Goal: Task Accomplishment & Management: Manage account settings

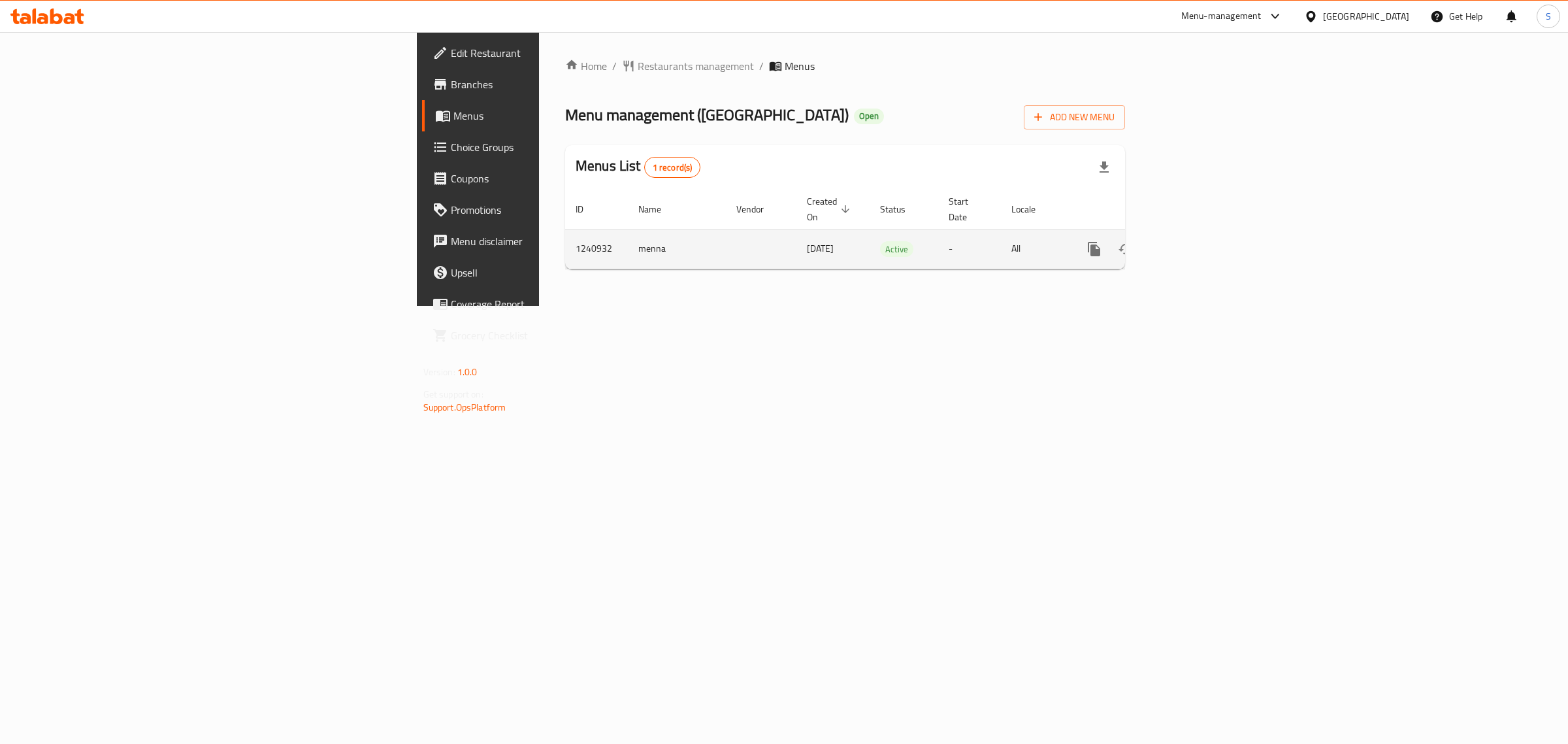
click at [1204, 233] on link "enhanced table" at bounding box center [1188, 249] width 31 height 31
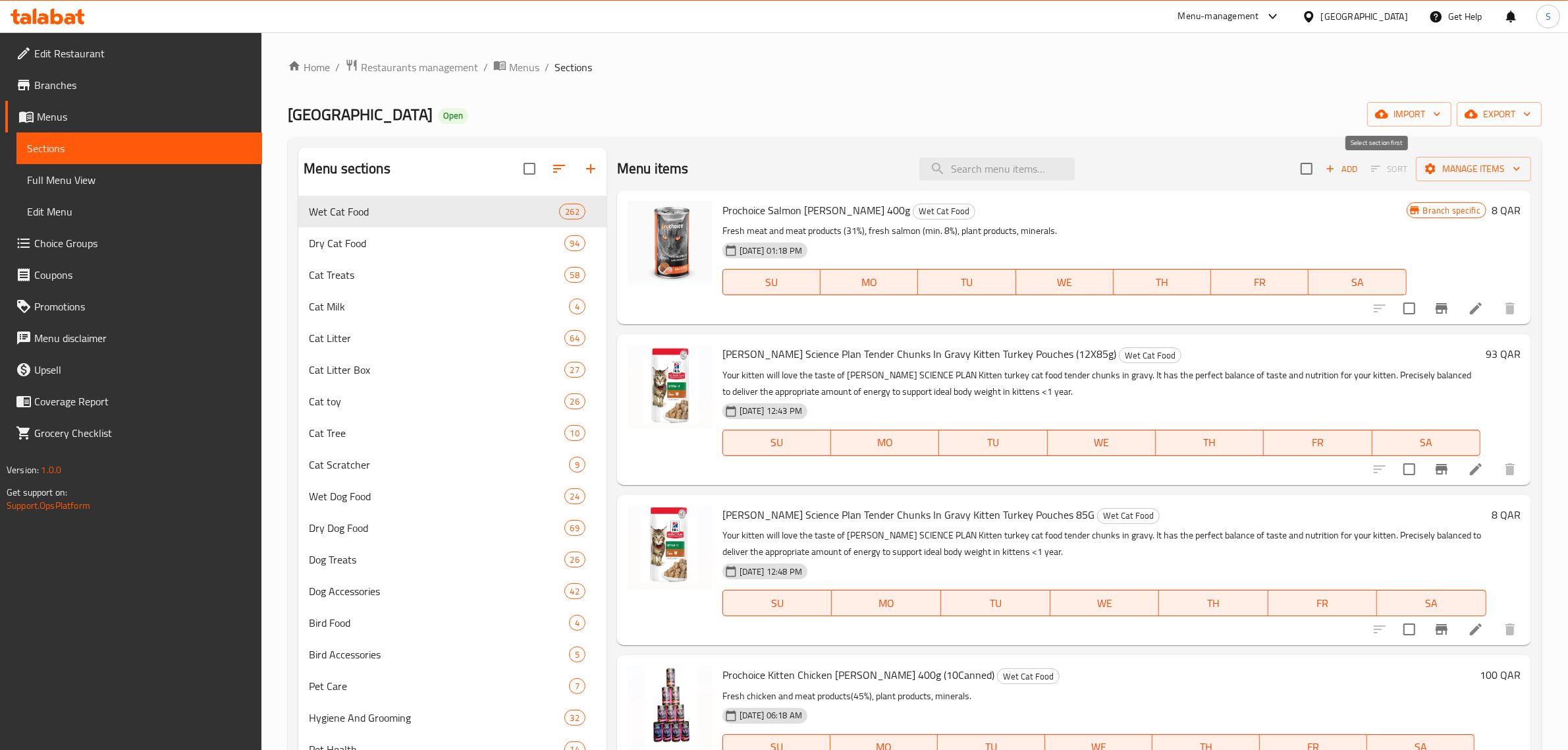
click at [1385, 172] on span "Sort" at bounding box center [1389, 169] width 53 height 20
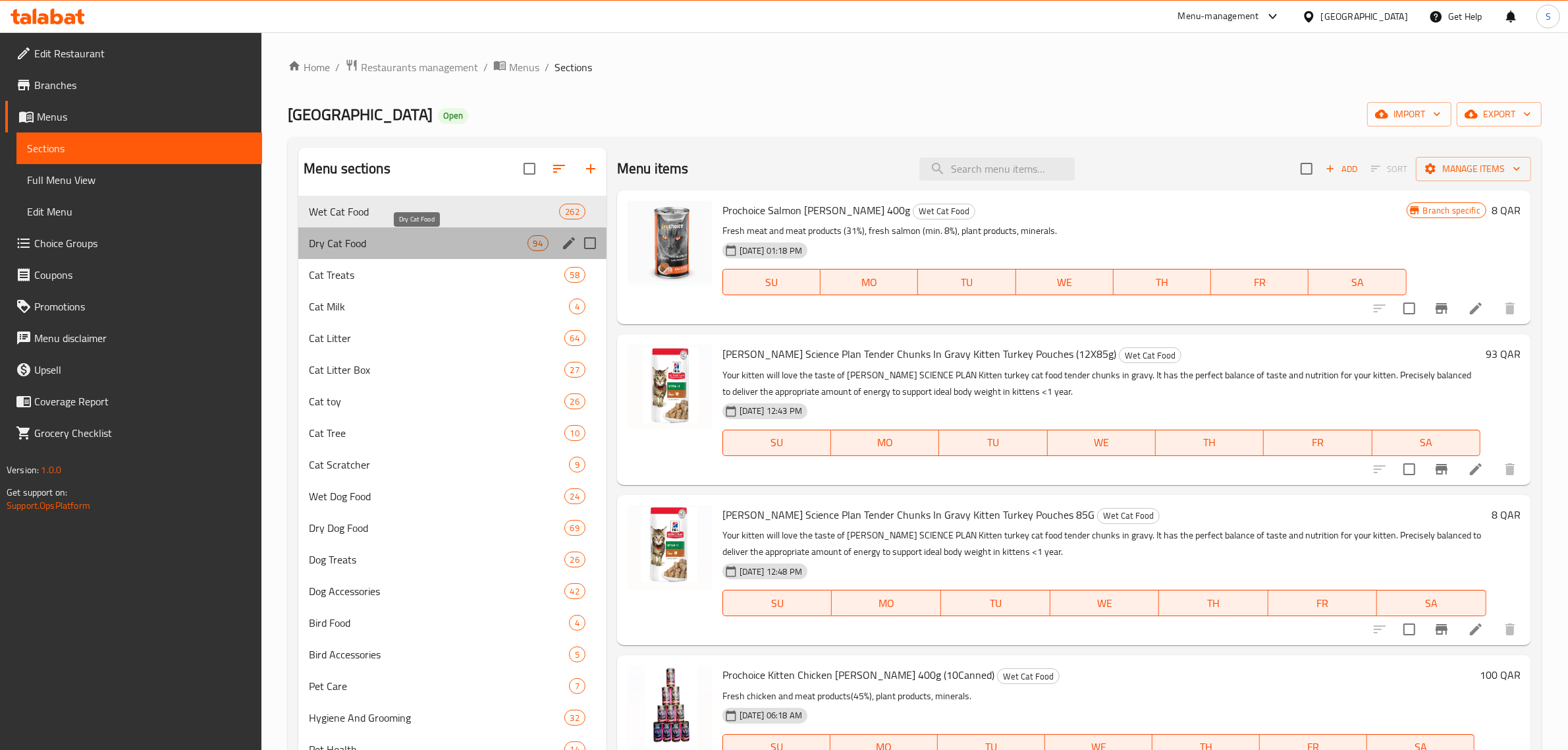
click at [399, 247] on span "Dry Cat Food" at bounding box center [418, 243] width 218 height 16
click at [393, 225] on div "Wet Cat Food 262" at bounding box center [452, 211] width 308 height 32
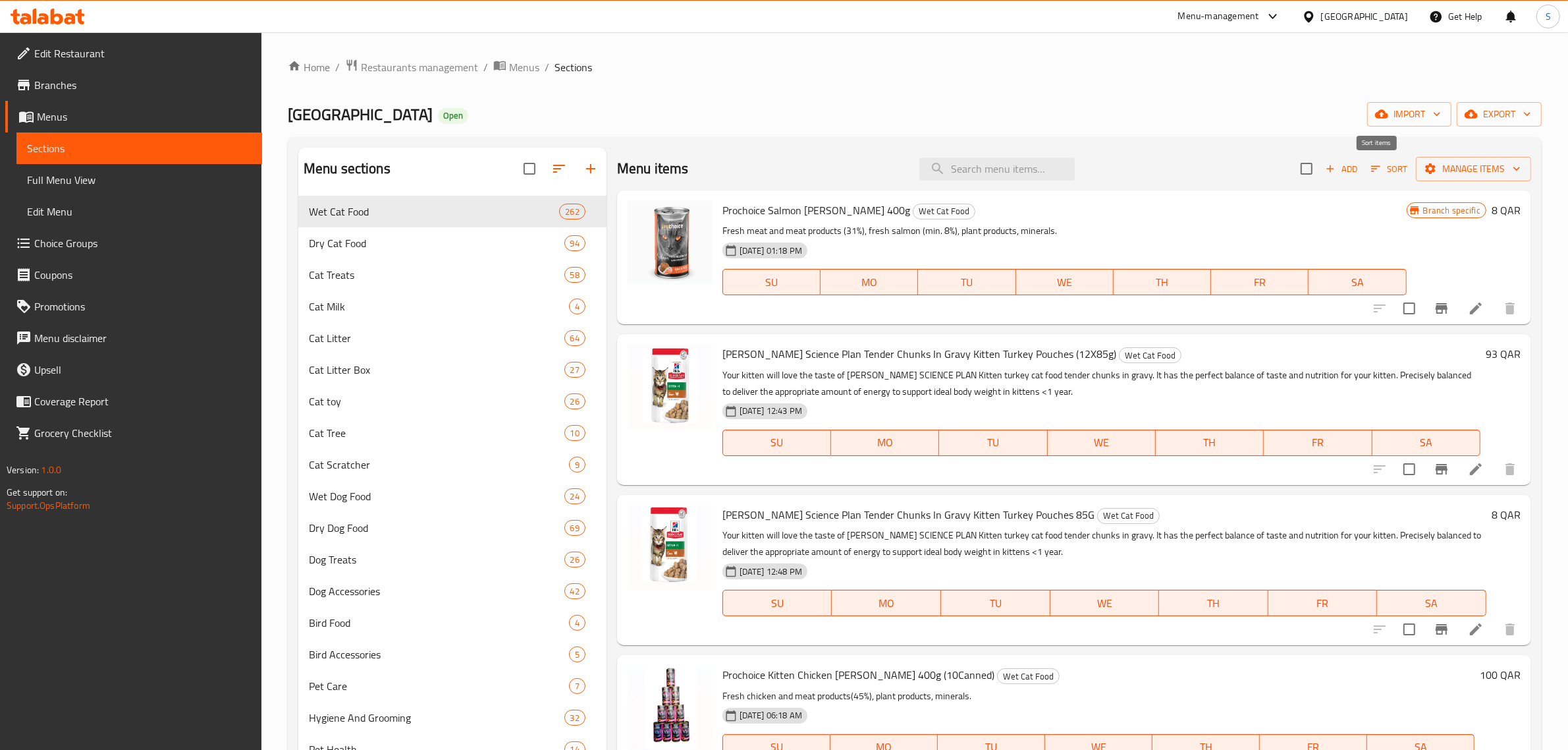
click at [1393, 175] on span "Sort" at bounding box center [1389, 169] width 36 height 15
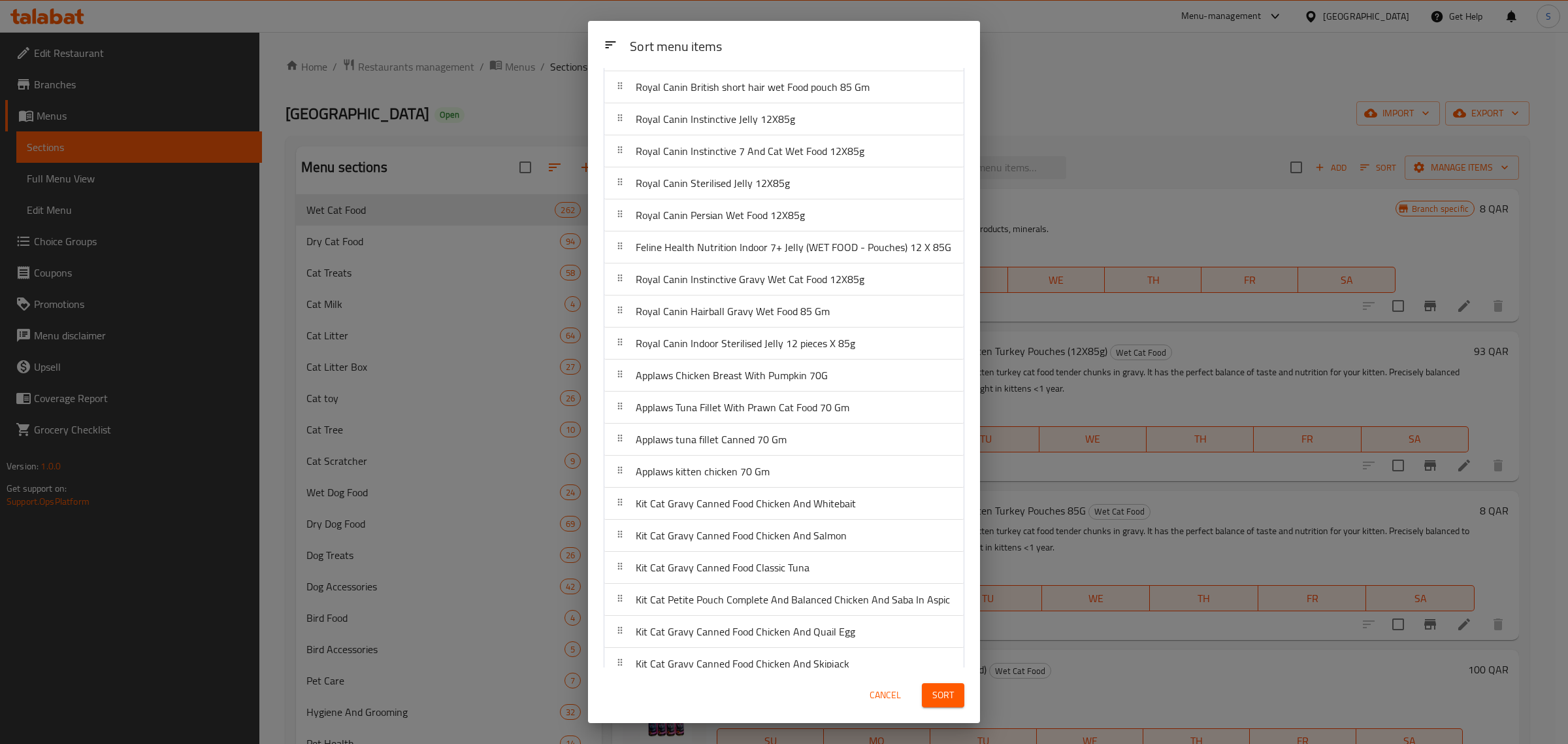
scroll to position [7036, 0]
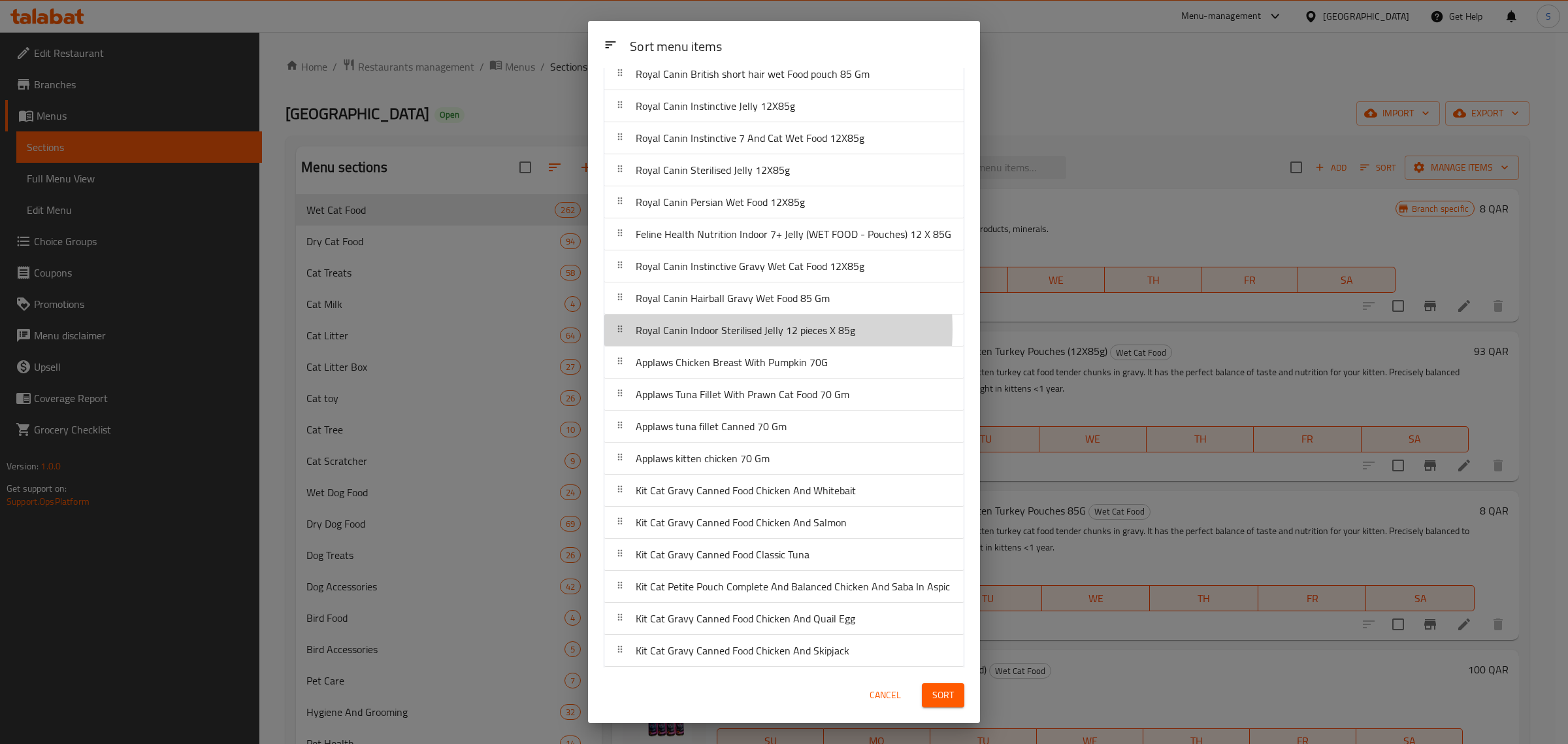
click at [713, 340] on span "Royal Canin Indoor Sterilised Jelly 12 pieces X 85g" at bounding box center [745, 330] width 219 height 20
click at [709, 313] on div "Royal Canin Hairball Gravy Wet Food 85 Gm" at bounding box center [732, 297] width 205 height 31
click at [692, 346] on div "Royal Canin Indoor Sterilised Jelly 12 pieces X 85g" at bounding box center [745, 330] width 230 height 31
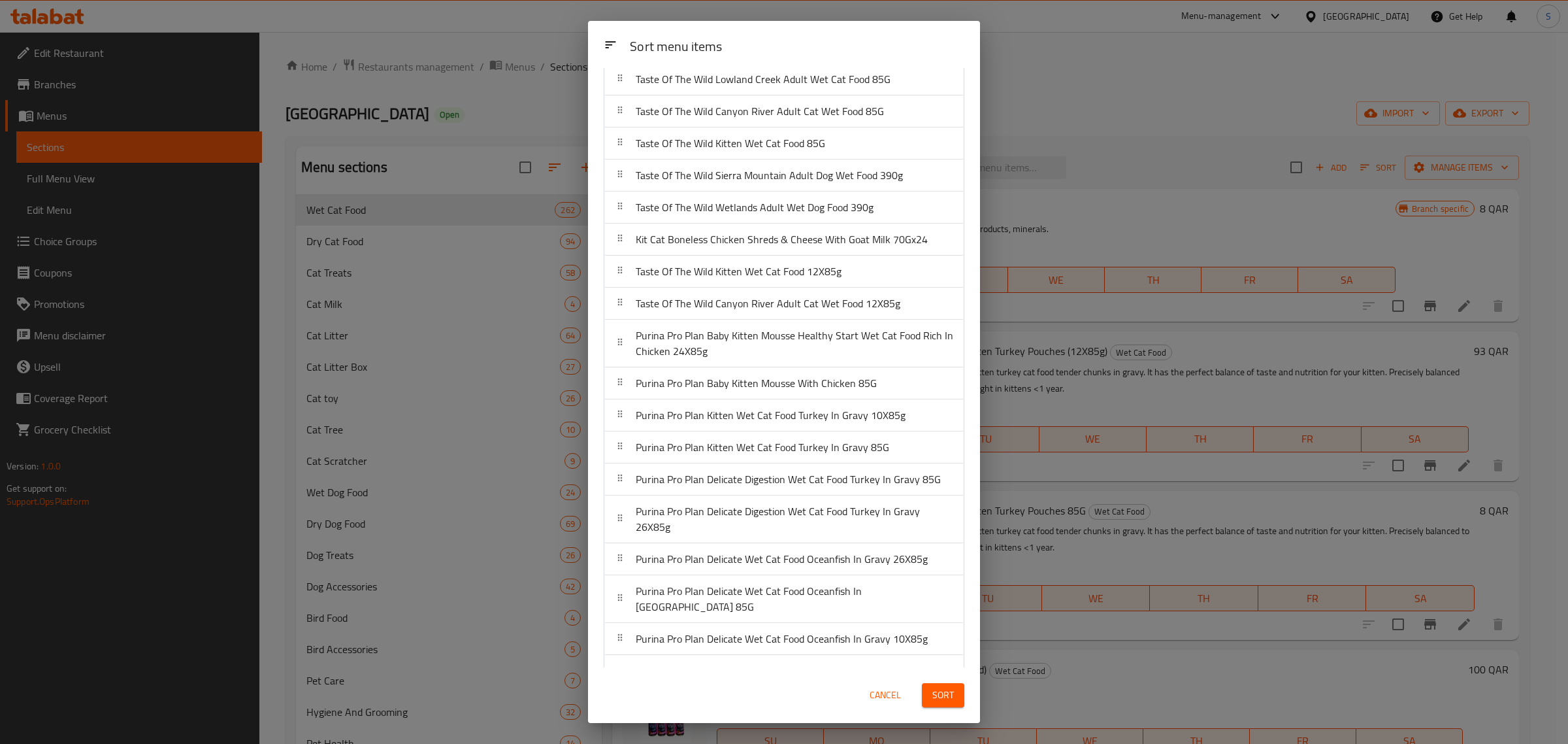
scroll to position [1104, 0]
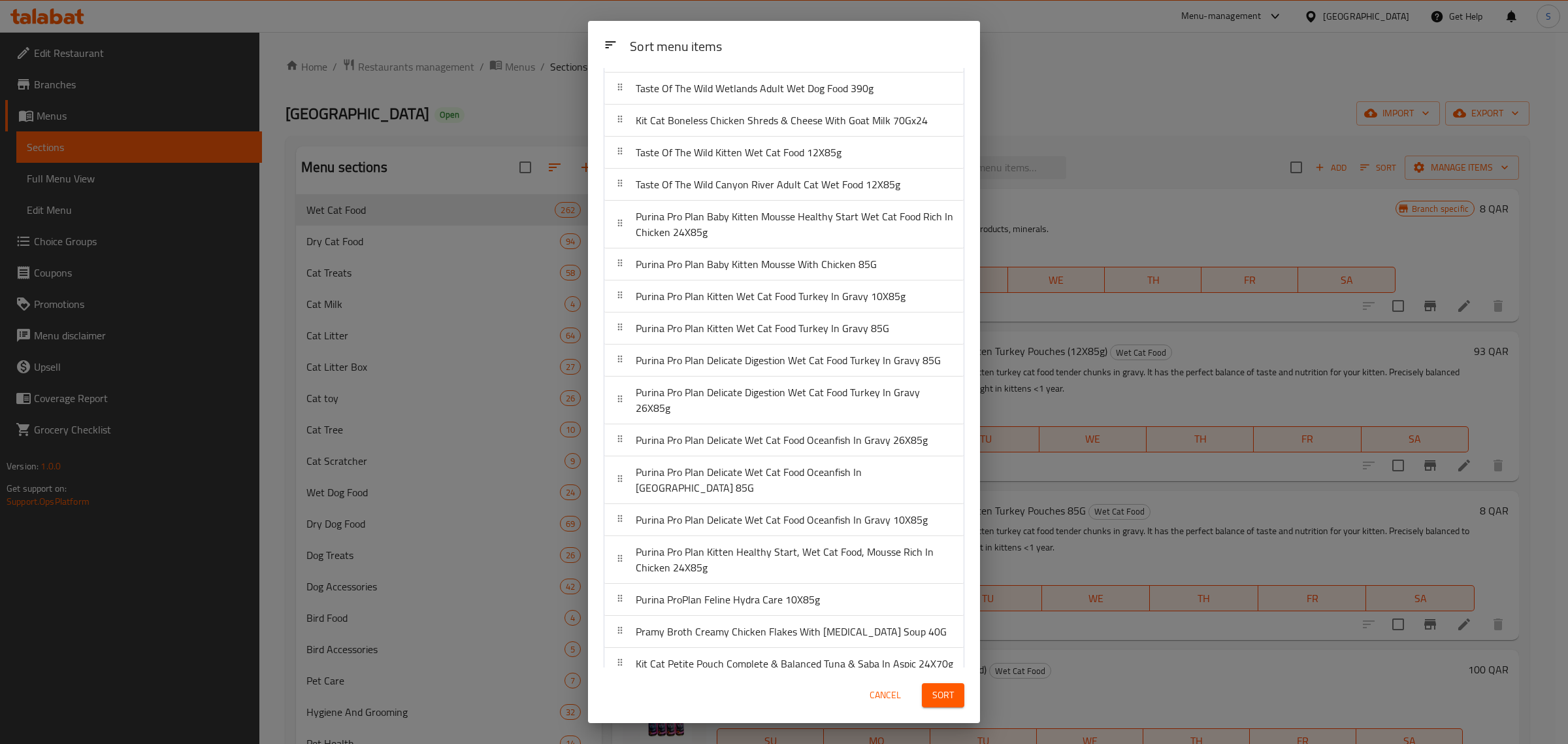
click at [1094, 115] on div "Sort menu items Sort menu items Prochoice Salmon [PERSON_NAME] 400g [PERSON_NAM…" at bounding box center [784, 372] width 1568 height 744
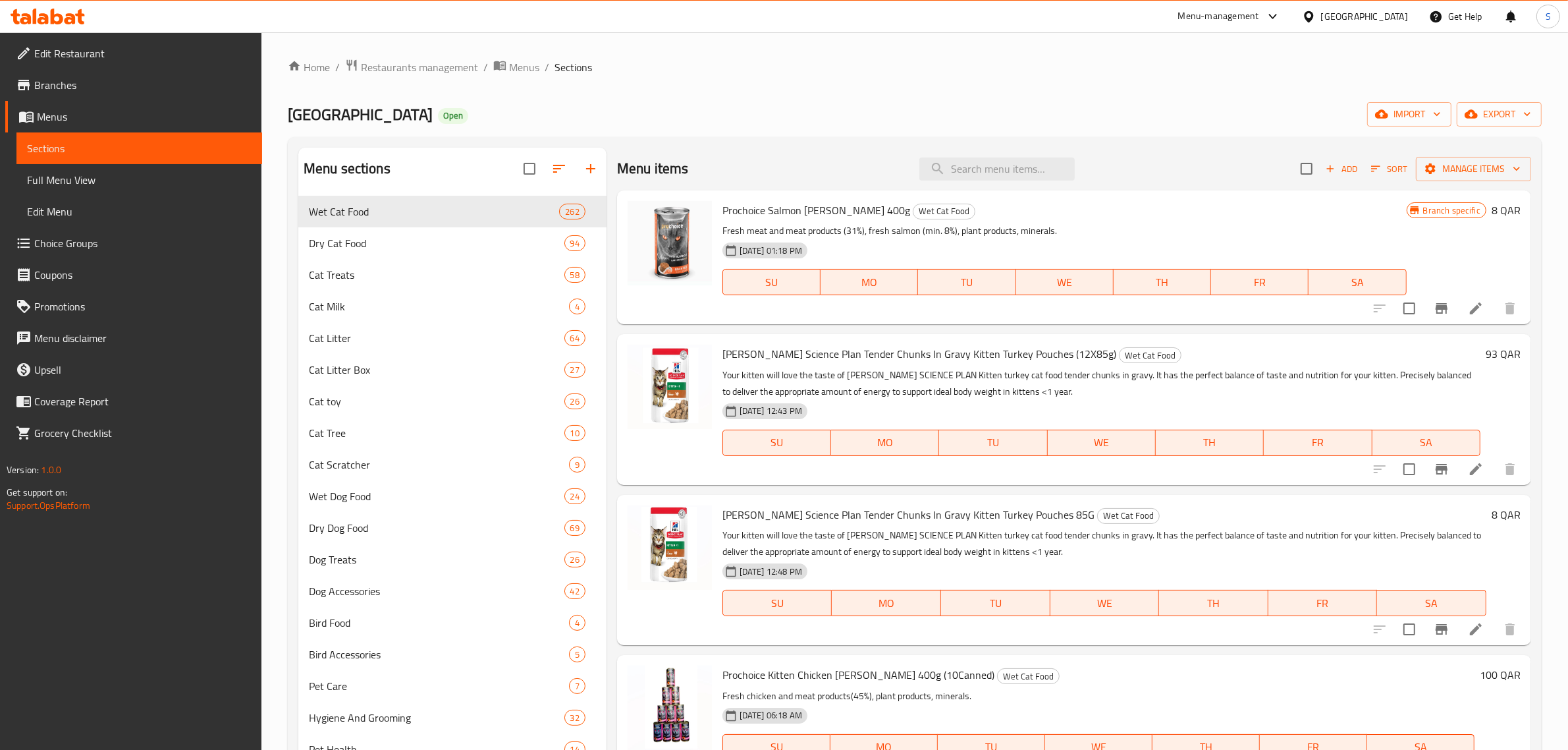
click at [1101, 117] on div "Pet Palace Open import export" at bounding box center [915, 114] width 1254 height 25
click at [1533, 114] on icon "button" at bounding box center [1527, 114] width 13 height 13
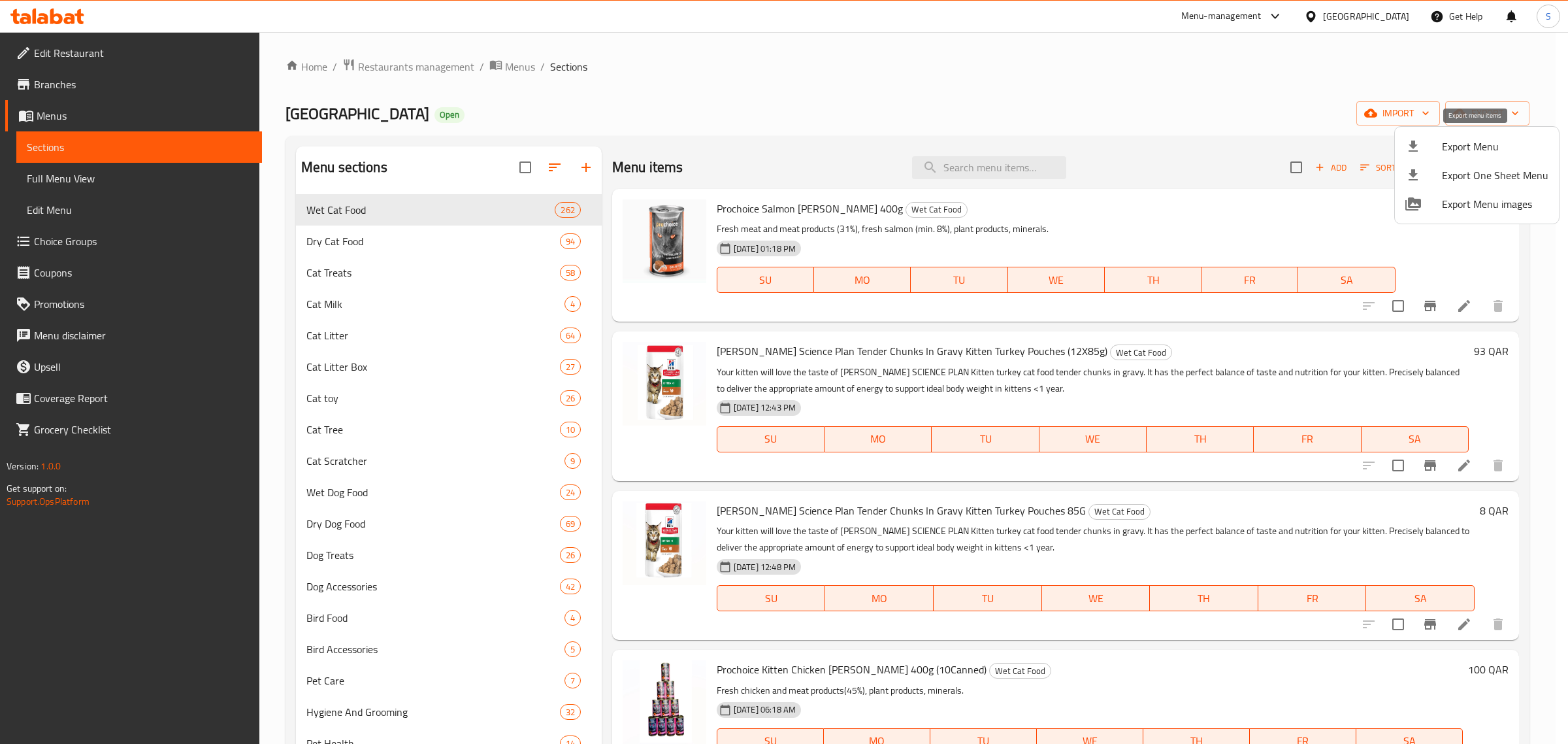
click at [1489, 144] on span "Export Menu" at bounding box center [1495, 146] width 107 height 16
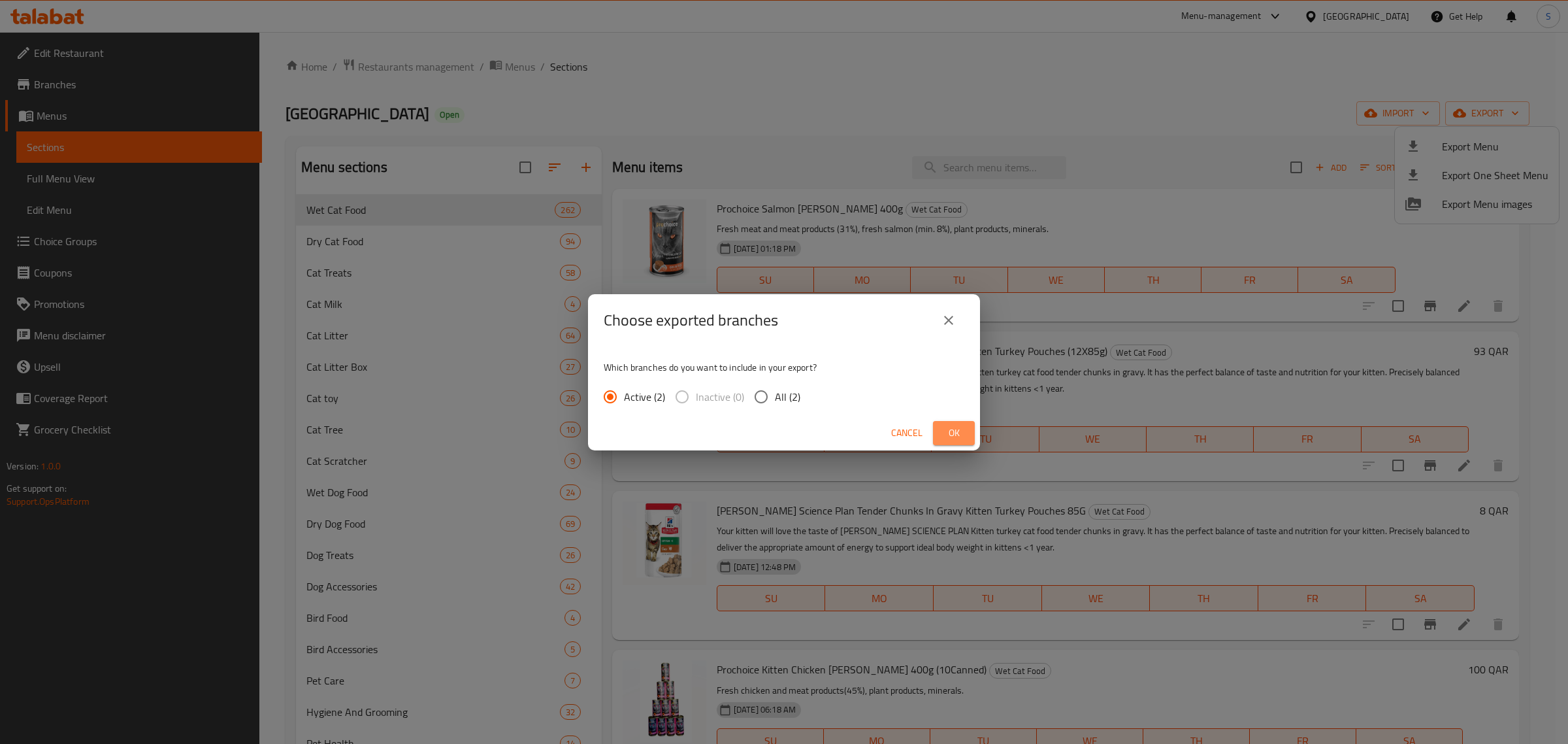
click at [948, 426] on span "Ok" at bounding box center [954, 433] width 21 height 16
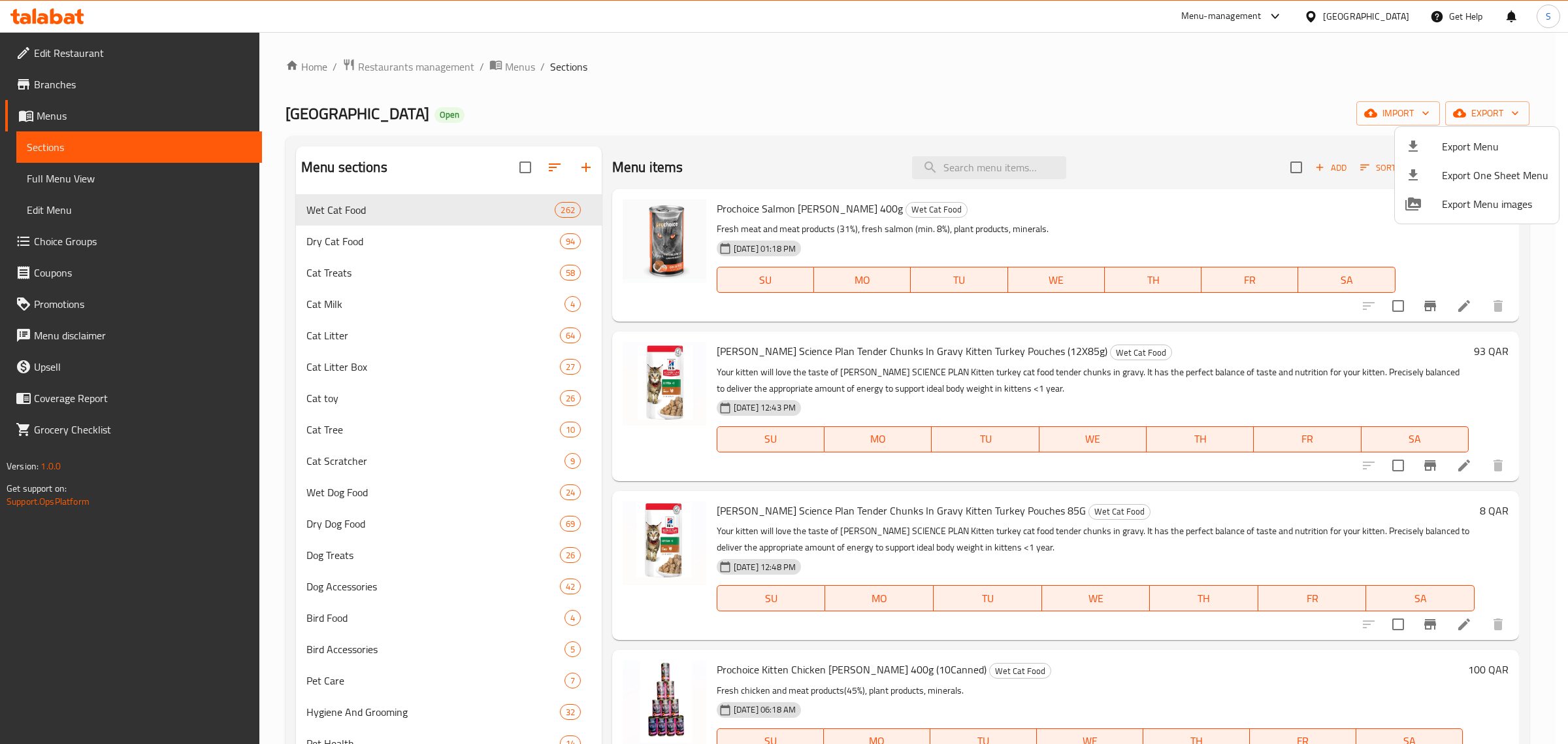
click at [1050, 118] on div at bounding box center [784, 372] width 1568 height 744
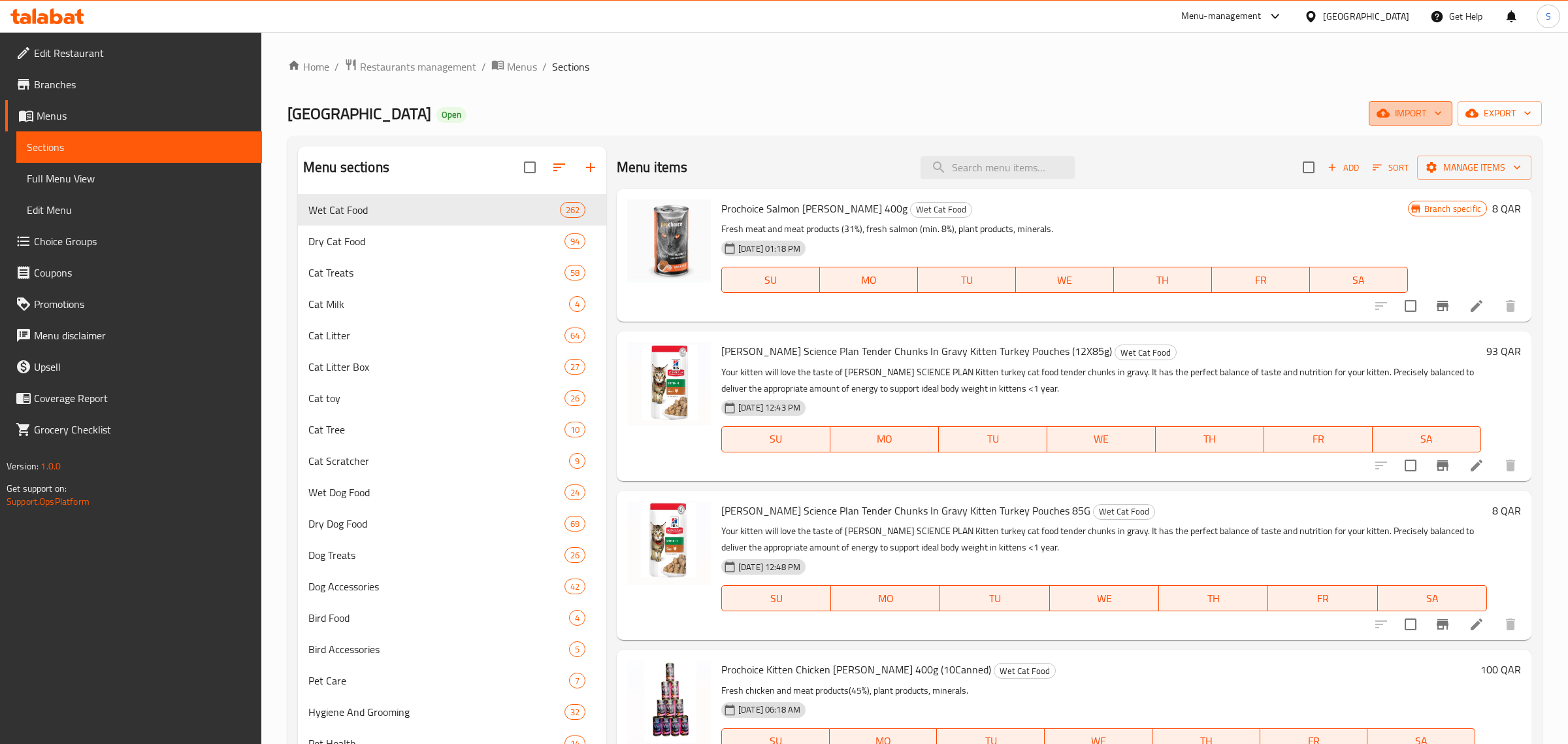
click at [1412, 113] on span "import" at bounding box center [1410, 113] width 63 height 16
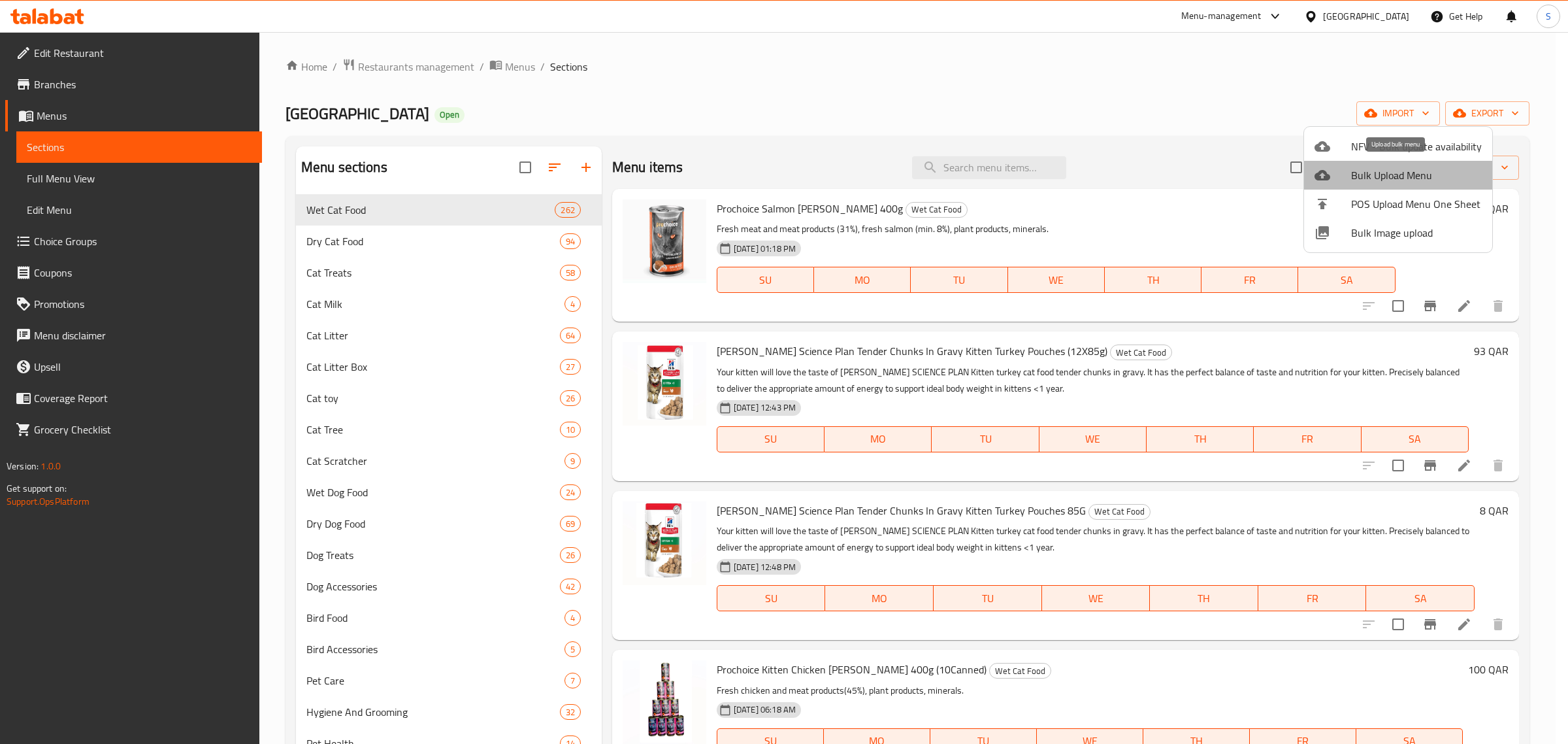
click at [1402, 173] on span "Bulk Upload Menu" at bounding box center [1416, 175] width 131 height 16
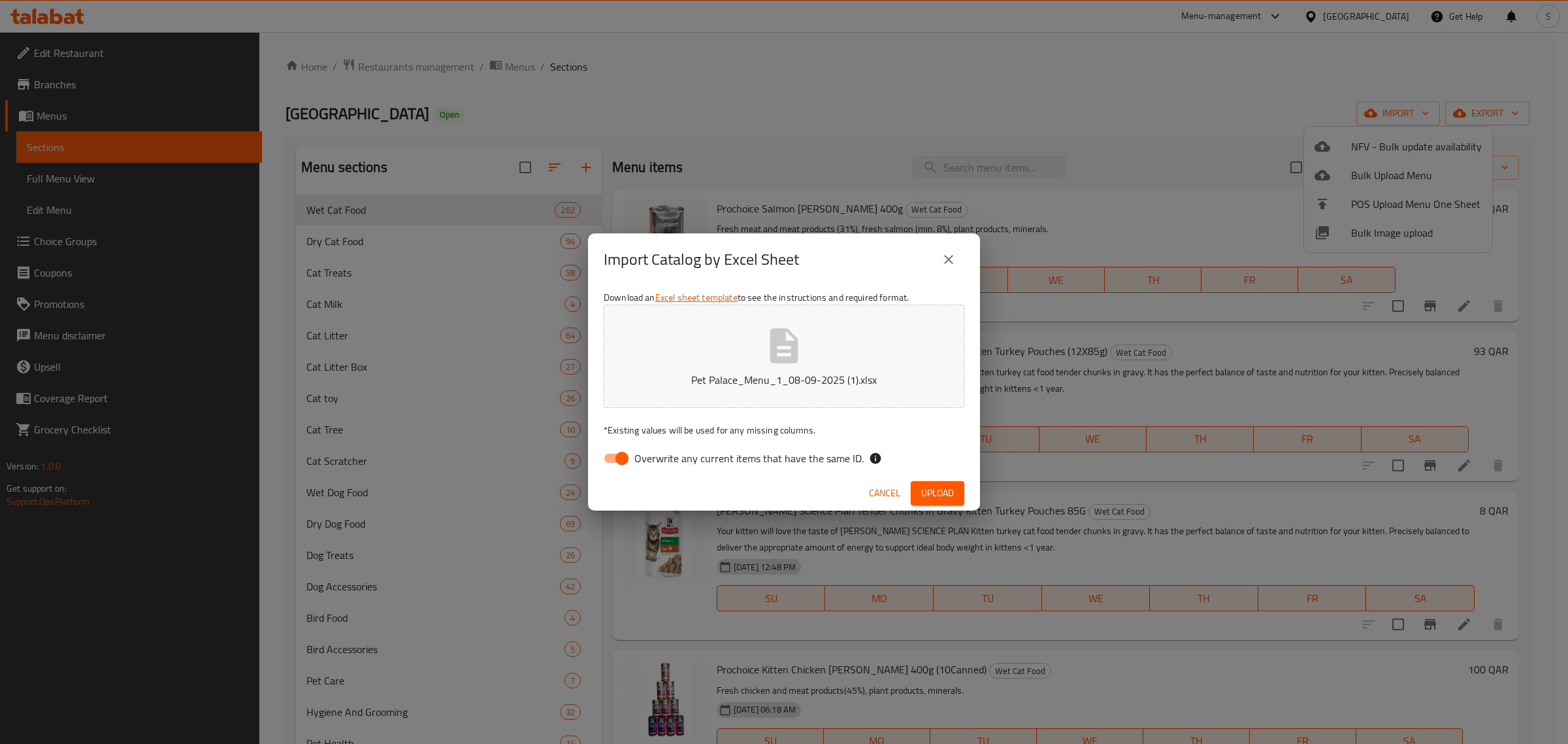
click at [945, 485] on span "Upload" at bounding box center [937, 493] width 33 height 16
click at [948, 492] on span "Upload" at bounding box center [937, 493] width 33 height 16
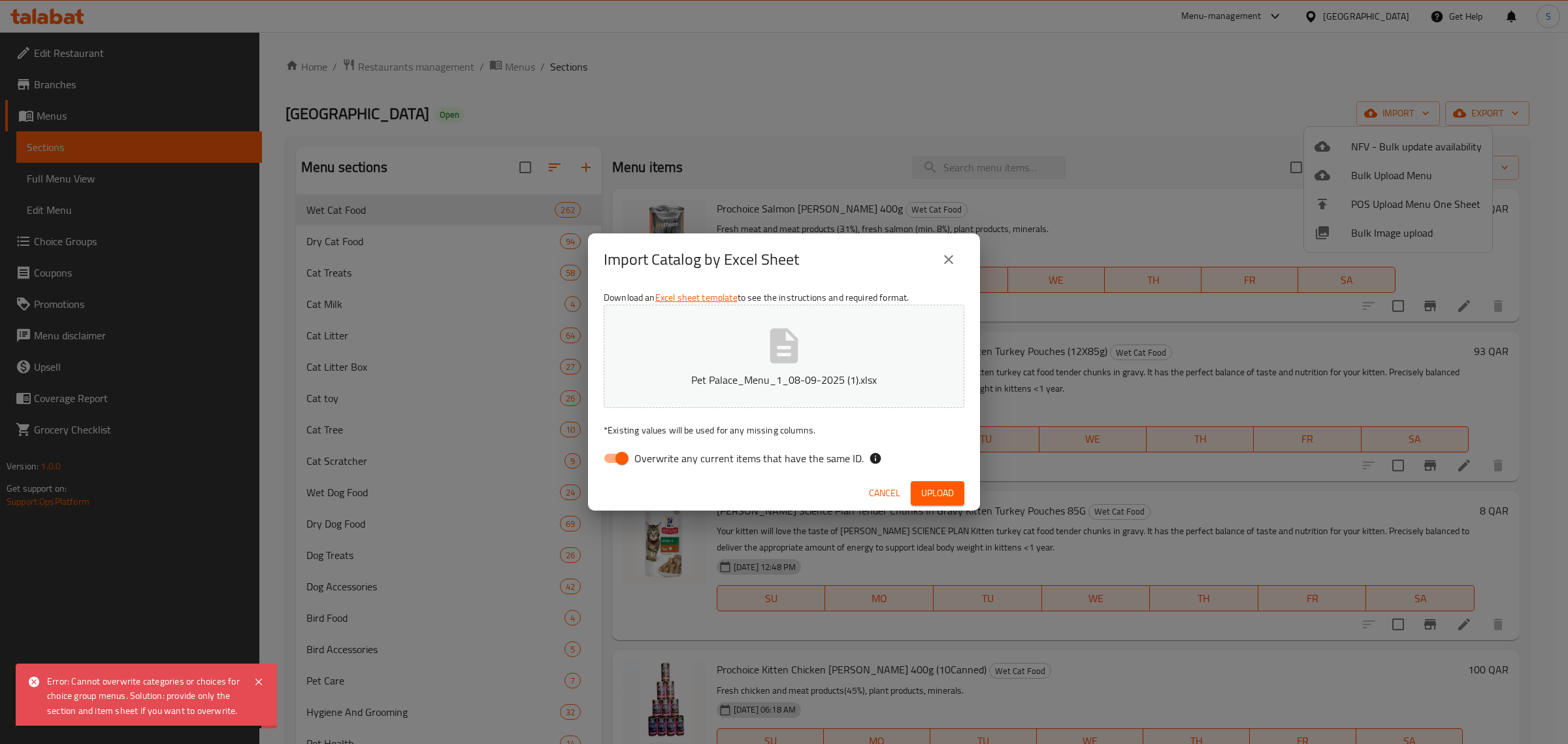
click at [947, 265] on icon "close" at bounding box center [948, 259] width 16 height 16
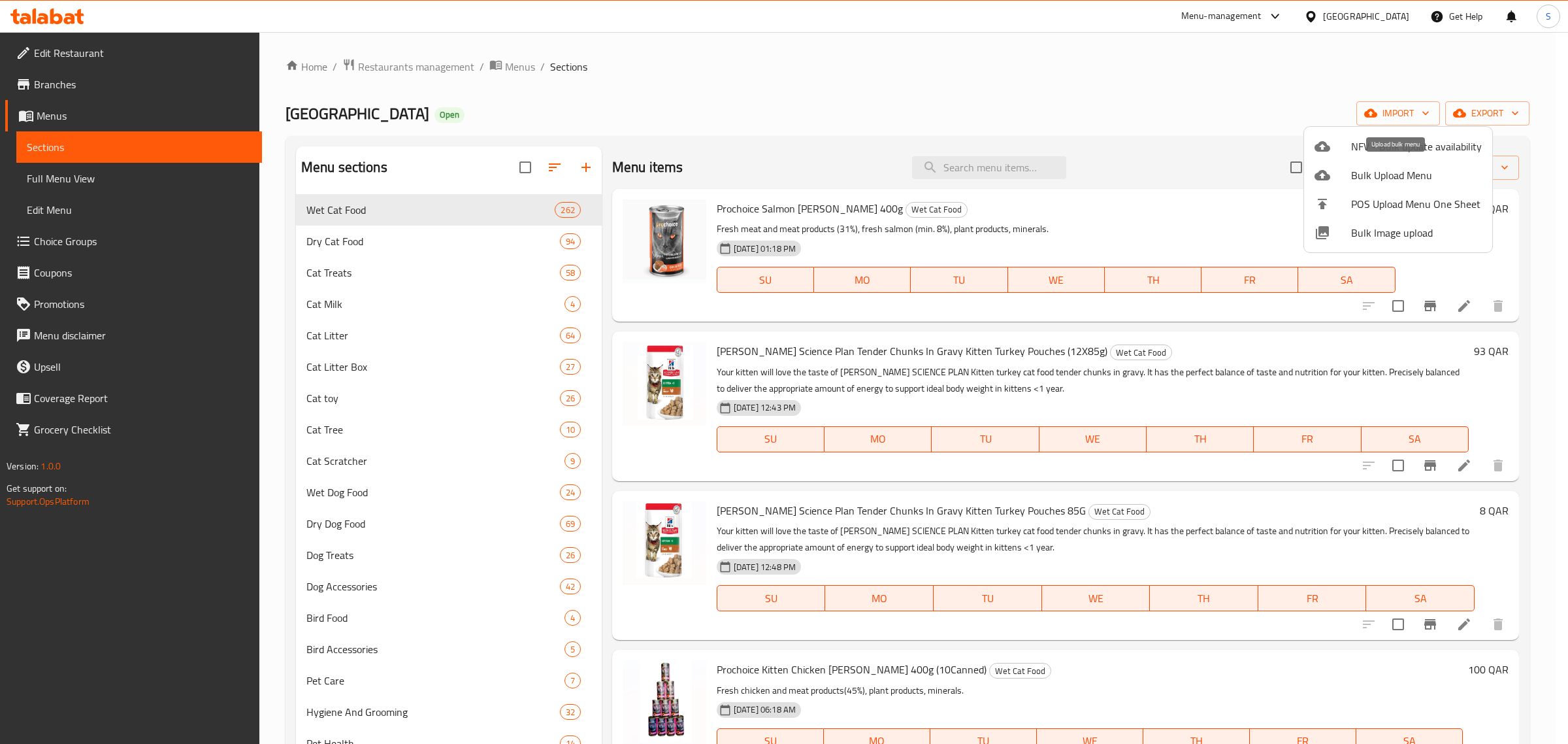
click at [1365, 171] on span "Bulk Upload Menu" at bounding box center [1416, 175] width 131 height 16
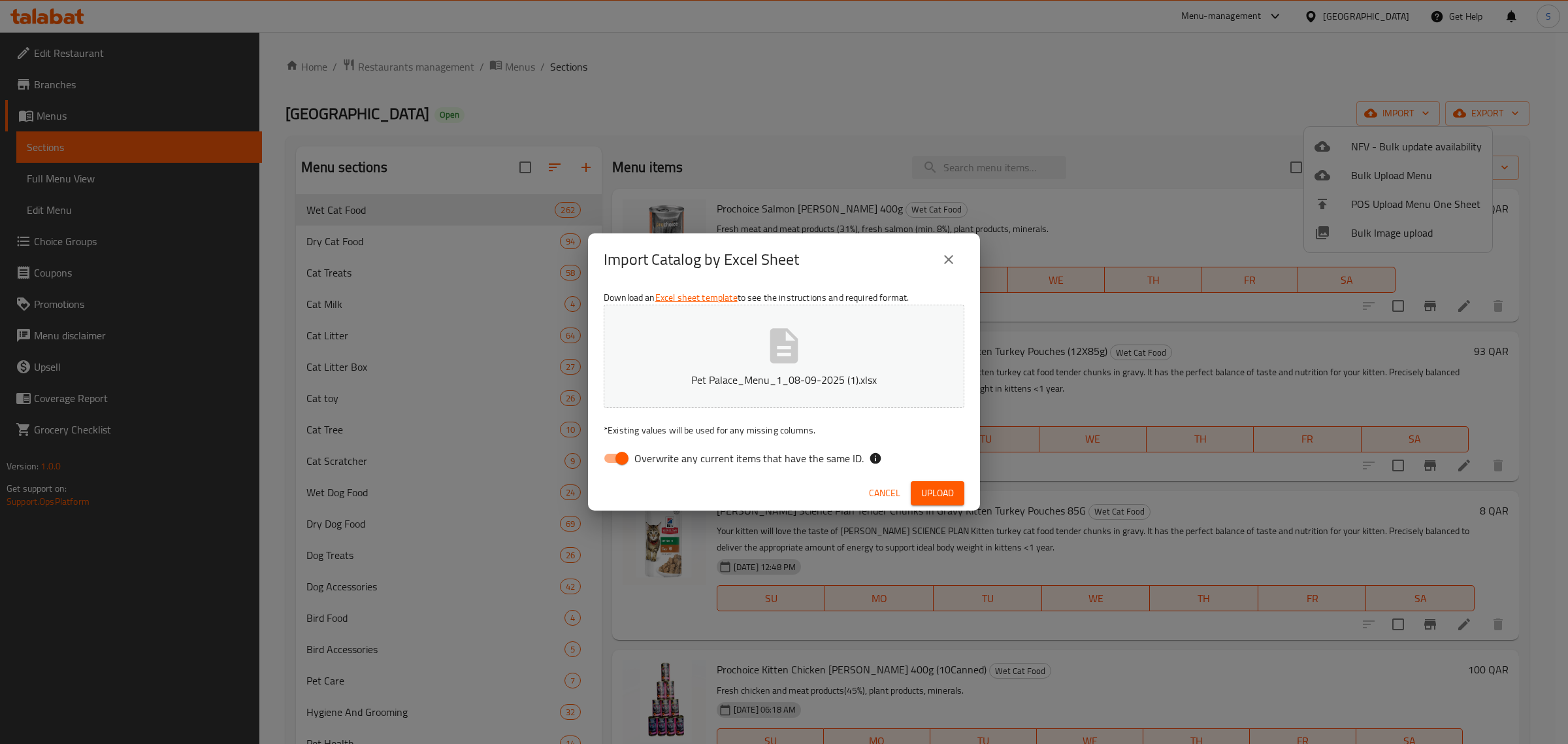
click at [926, 492] on span "Upload" at bounding box center [937, 493] width 33 height 16
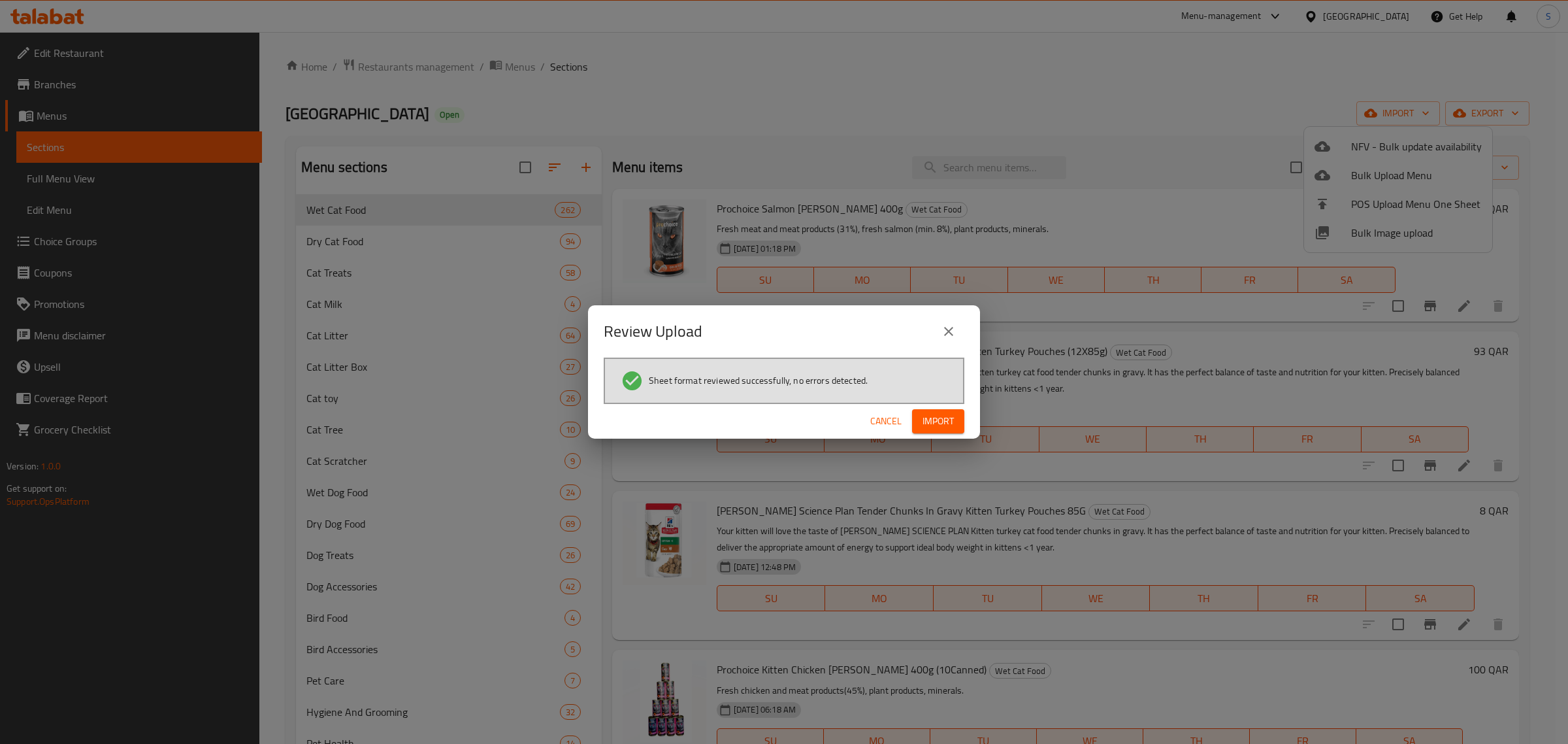
click at [947, 424] on span "Import" at bounding box center [938, 421] width 31 height 16
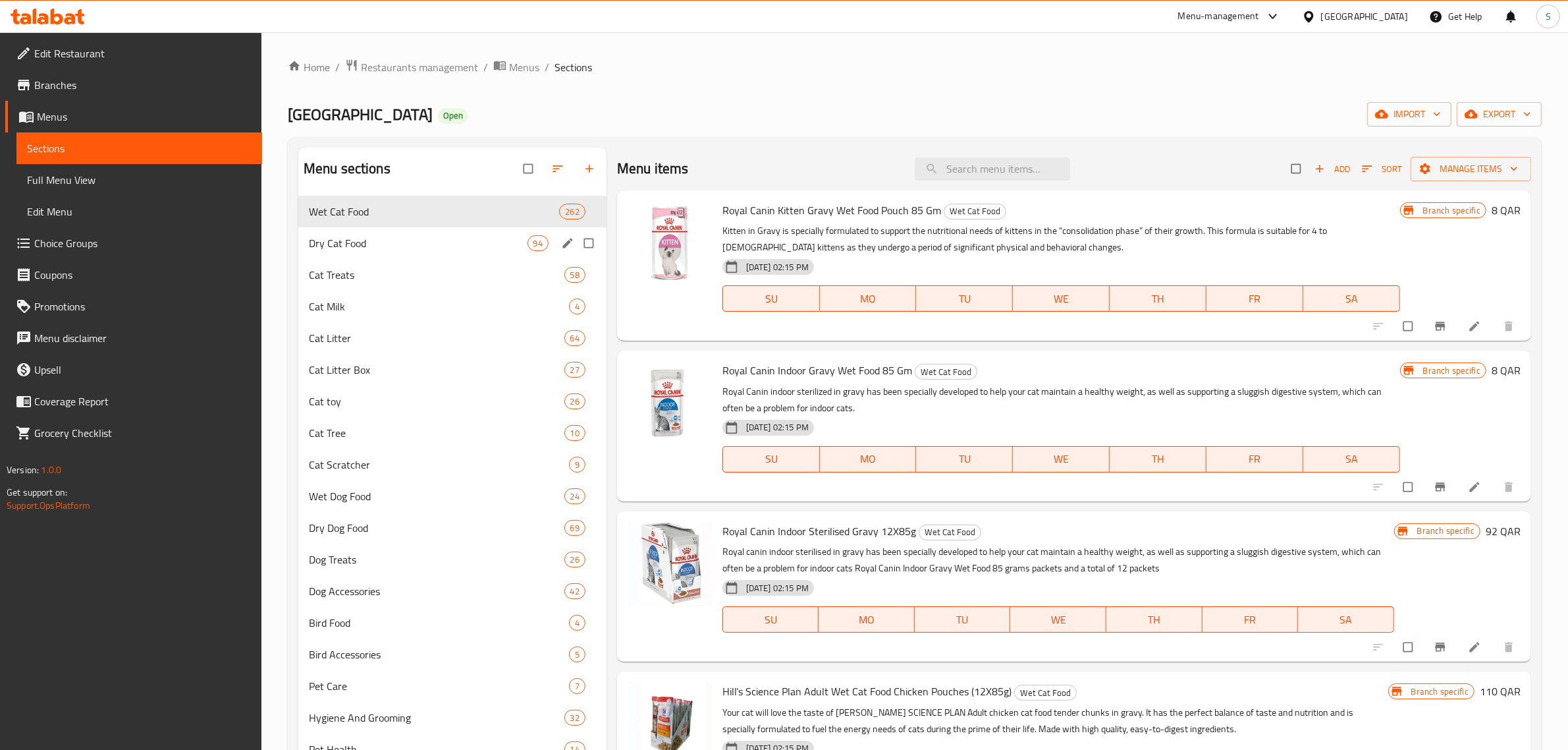
click at [362, 239] on span "Dry Cat Food" at bounding box center [418, 243] width 218 height 16
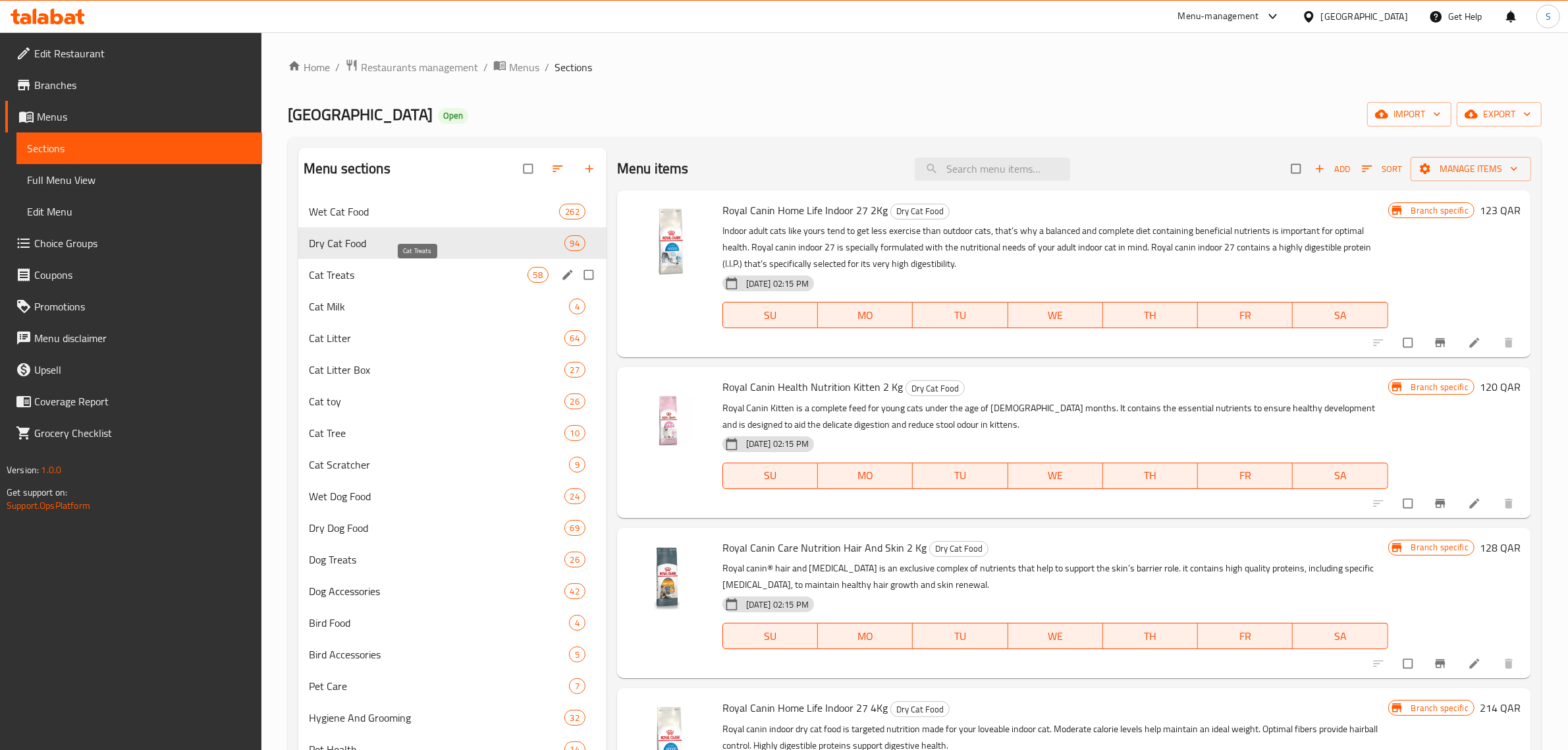
click at [362, 282] on span "Cat Treats" at bounding box center [418, 275] width 218 height 16
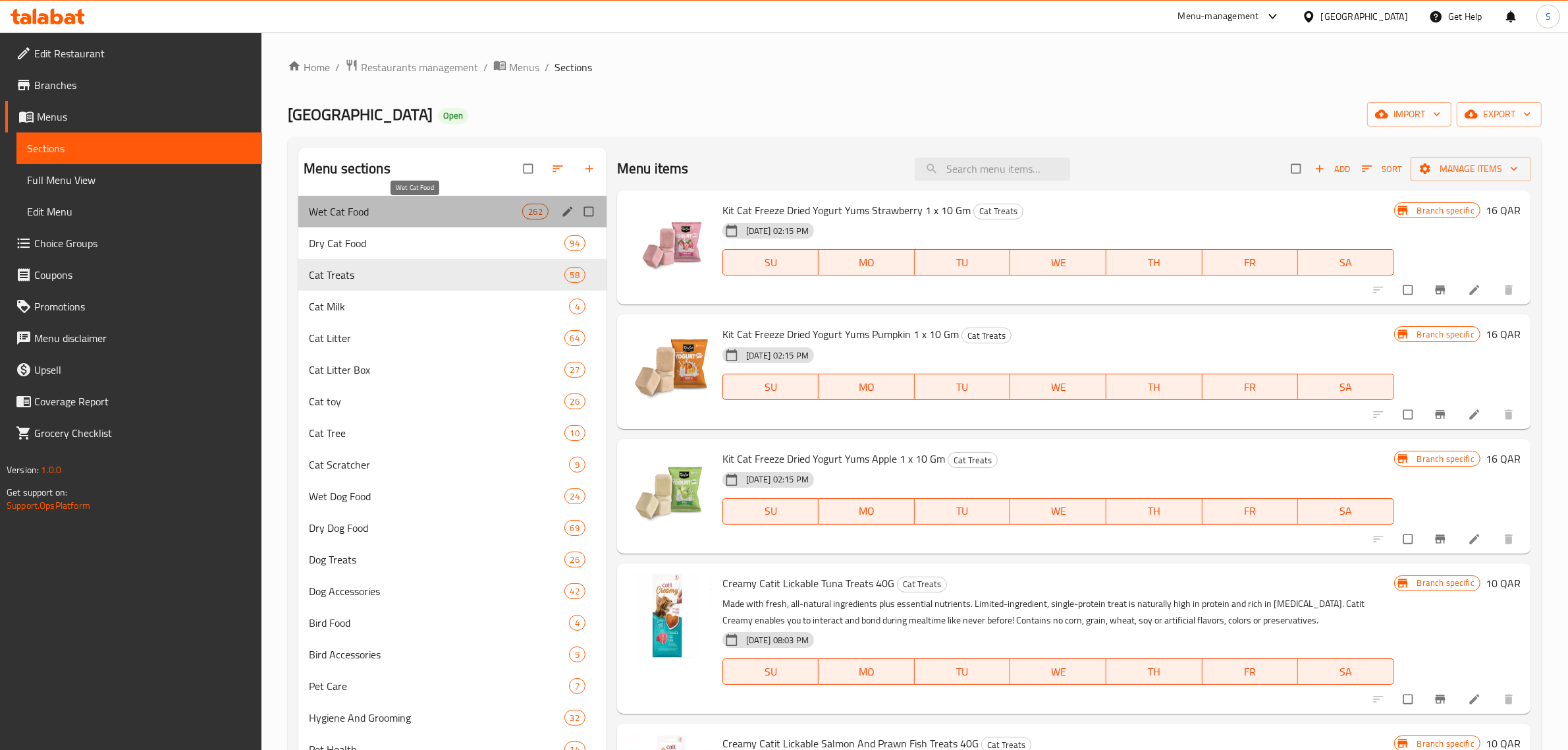
click at [371, 206] on span "Wet Cat Food" at bounding box center [416, 211] width 214 height 16
